Goal: Information Seeking & Learning: Check status

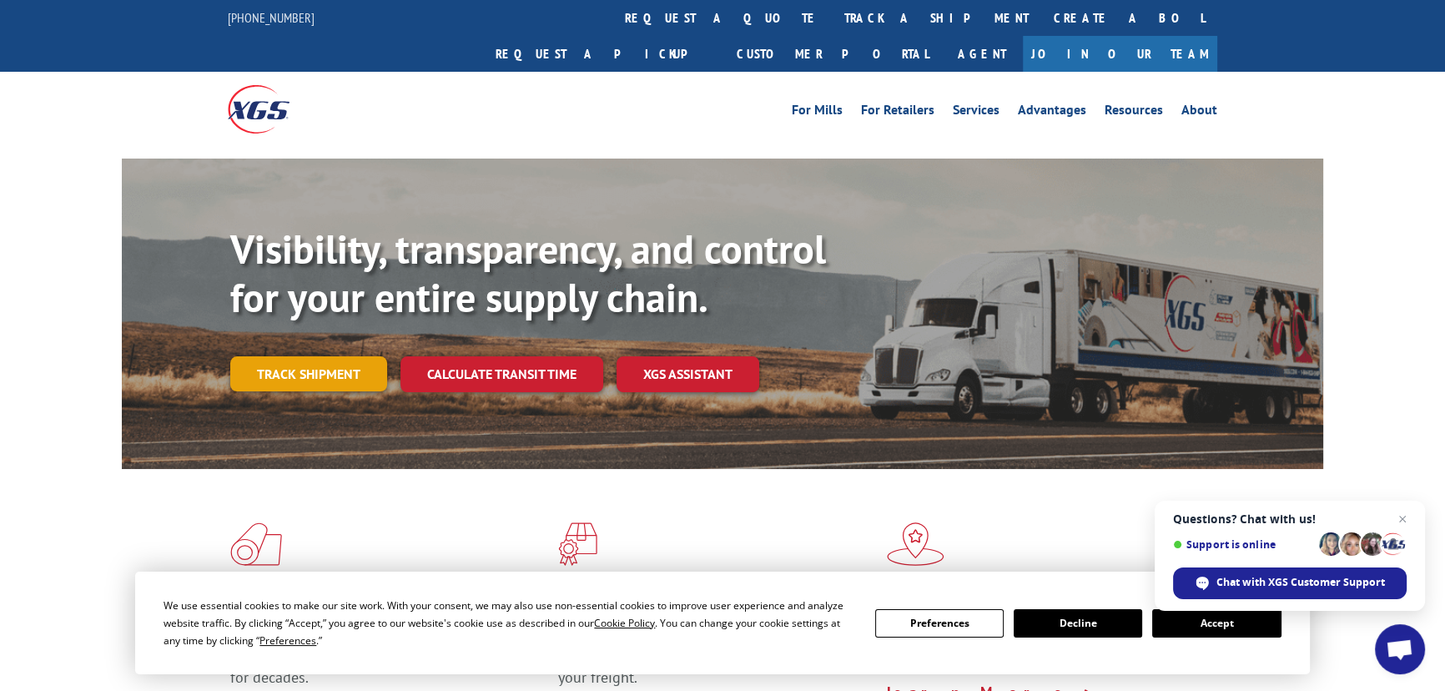
click at [345, 356] on link "Track shipment" at bounding box center [308, 373] width 157 height 35
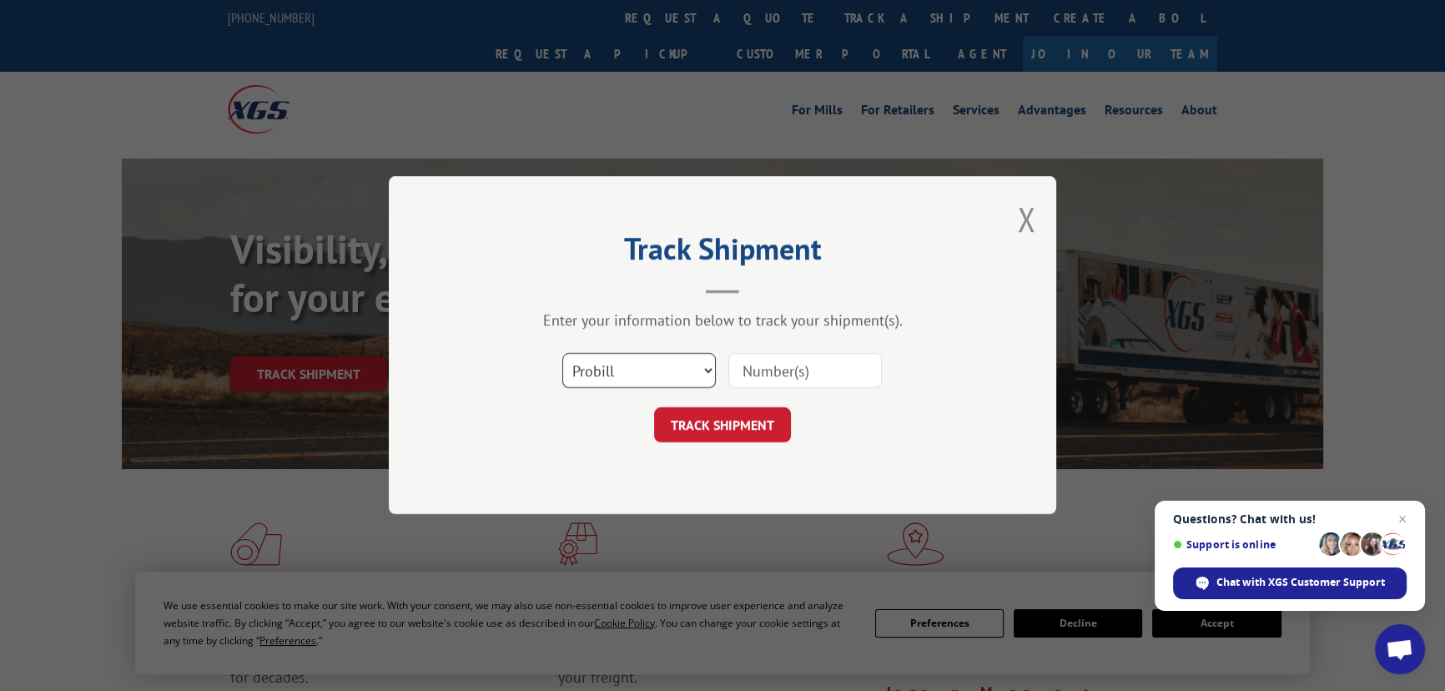
click at [622, 356] on select "Select category... Probill BOL PO" at bounding box center [638, 371] width 153 height 35
select select "po"
click at [562, 354] on select "Select category... Probill BOL PO" at bounding box center [638, 371] width 153 height 35
click at [808, 374] on input at bounding box center [804, 371] width 153 height 35
paste input "19509486"
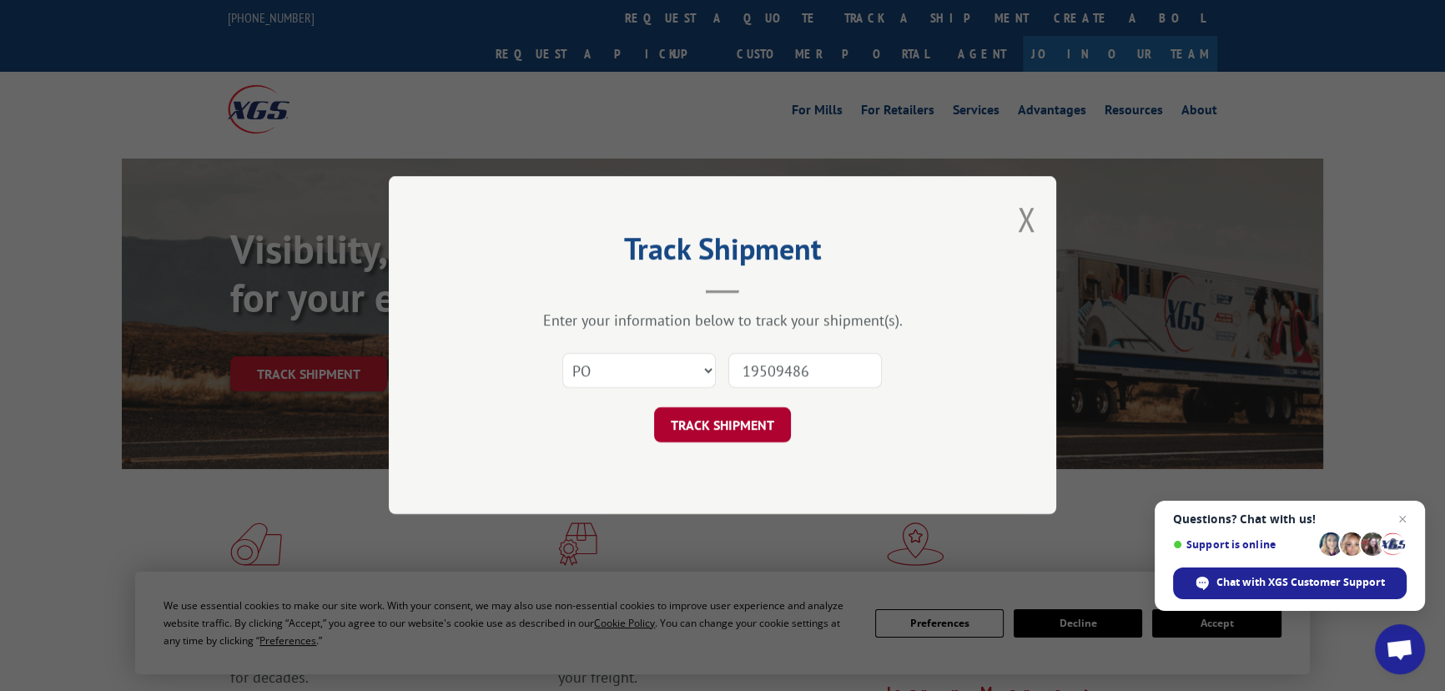
type input "19509486"
click at [753, 420] on button "TRACK SHIPMENT" at bounding box center [722, 425] width 137 height 35
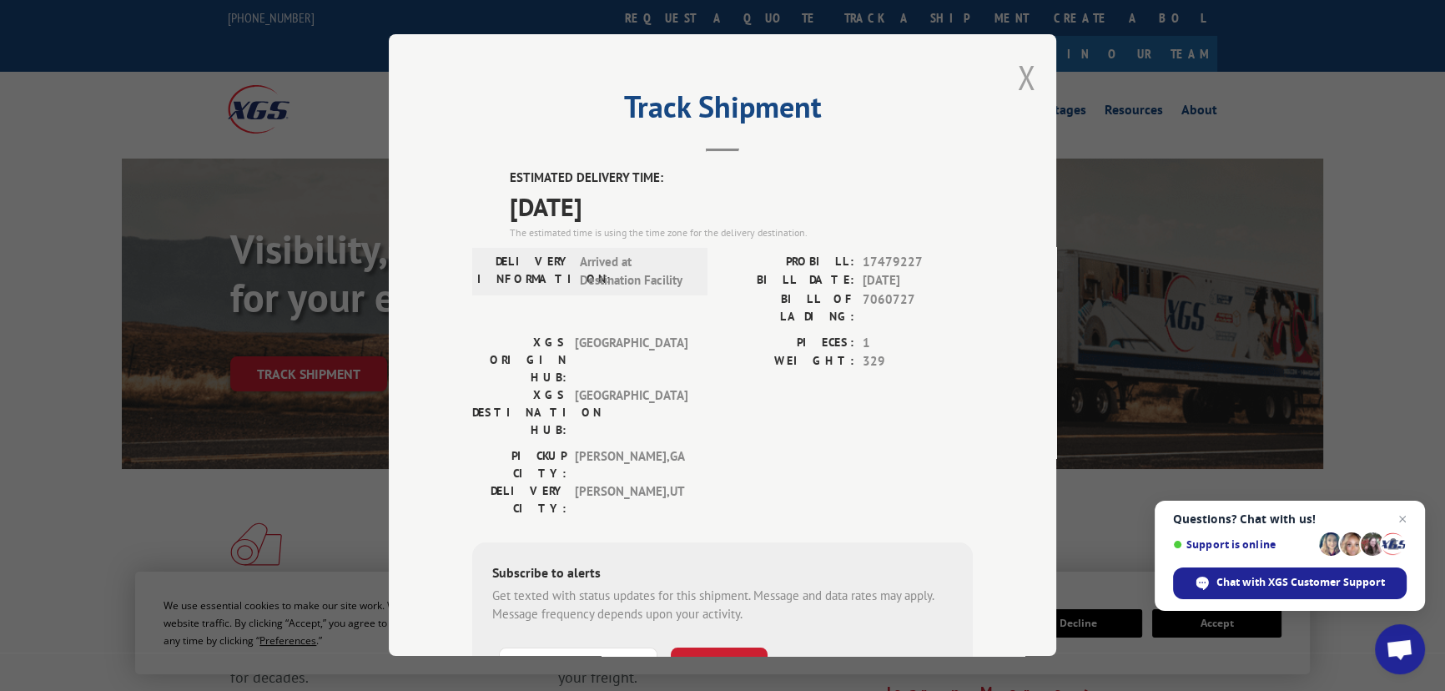
click at [1022, 87] on button "Close modal" at bounding box center [1026, 77] width 18 height 44
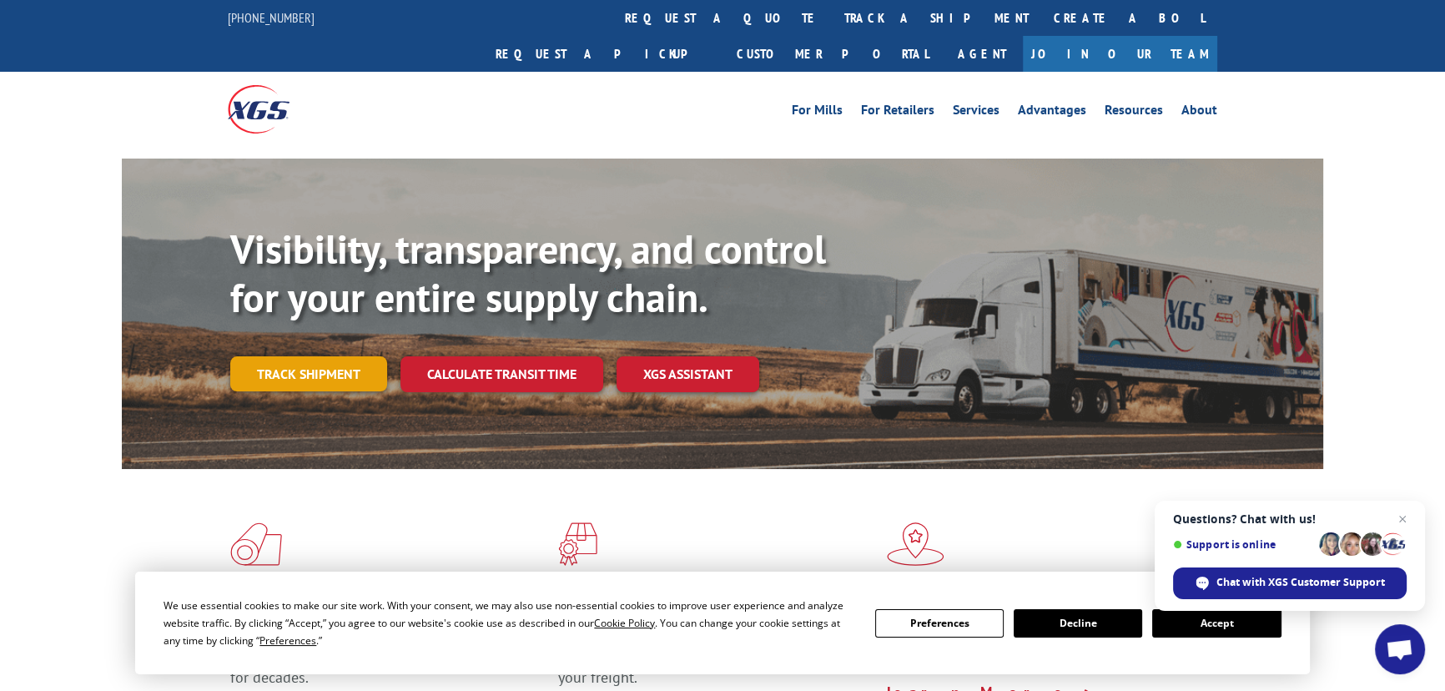
click at [309, 356] on link "Track shipment" at bounding box center [308, 373] width 157 height 35
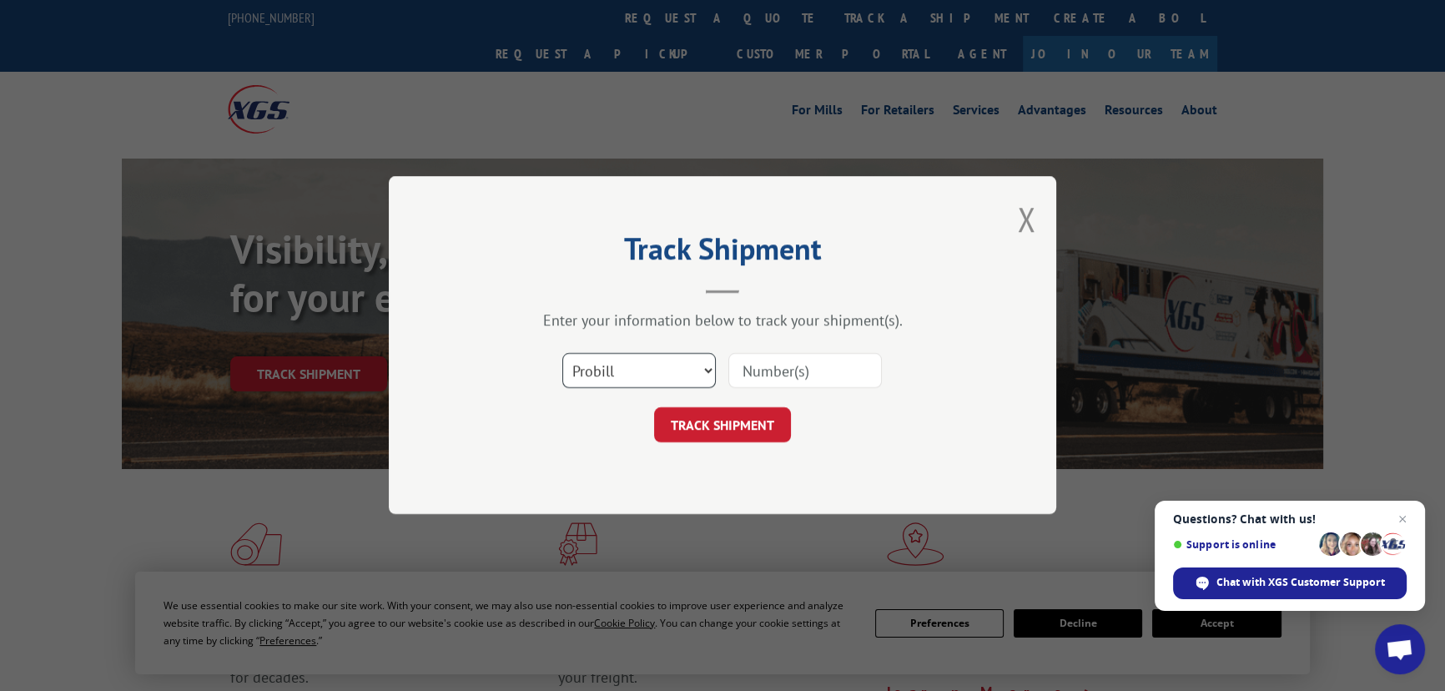
click at [664, 378] on select "Select category... Probill BOL PO" at bounding box center [638, 371] width 153 height 35
select select "po"
click at [562, 354] on select "Select category... Probill BOL PO" at bounding box center [638, 371] width 153 height 35
click at [782, 374] on input at bounding box center [804, 371] width 153 height 35
drag, startPoint x: 765, startPoint y: 334, endPoint x: 767, endPoint y: 364, distance: 30.1
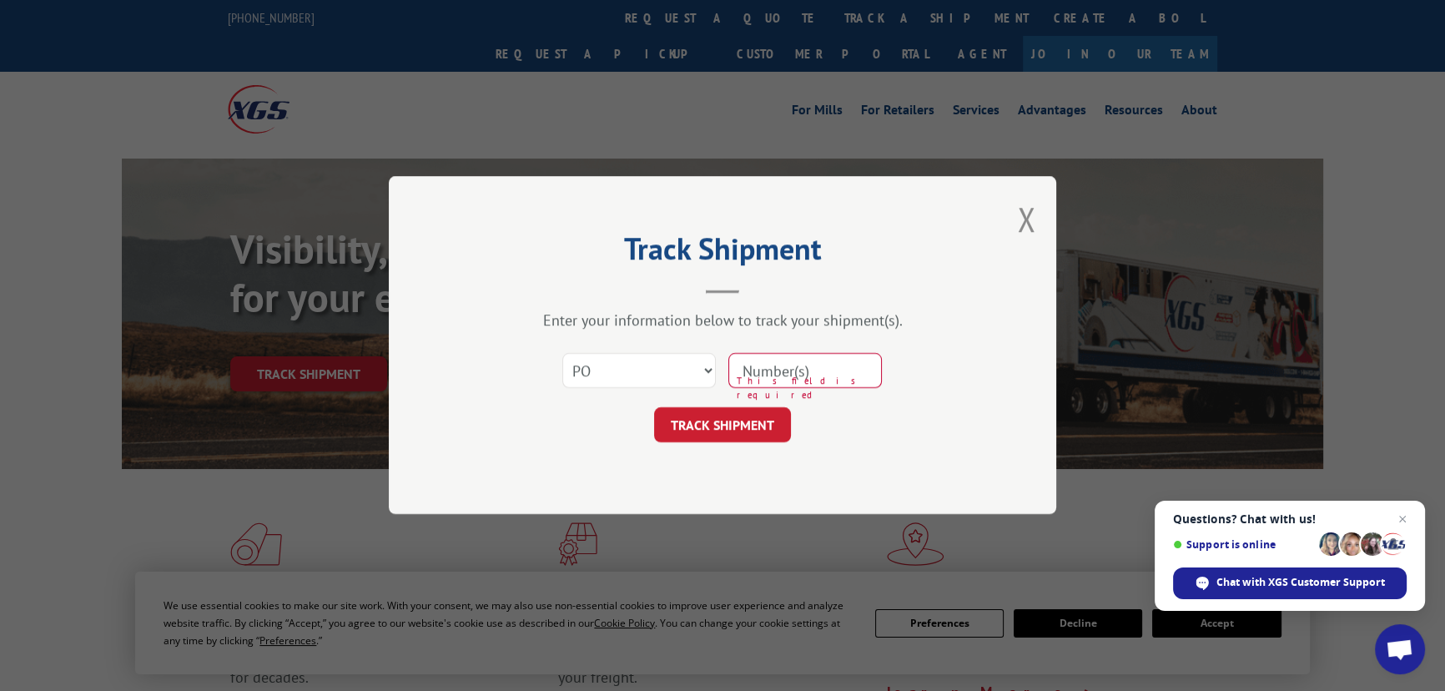
drag, startPoint x: 767, startPoint y: 364, endPoint x: 759, endPoint y: 378, distance: 16.0
paste input "19509497"
type input "19509497"
click at [761, 435] on button "TRACK SHIPMENT" at bounding box center [722, 425] width 137 height 35
